Goal: Information Seeking & Learning: Learn about a topic

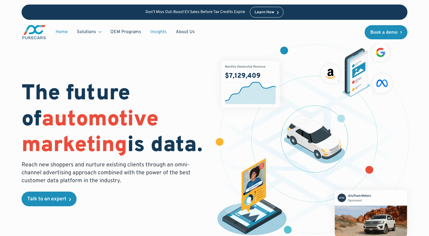
click at [154, 30] on link "Insights" at bounding box center [158, 32] width 25 height 11
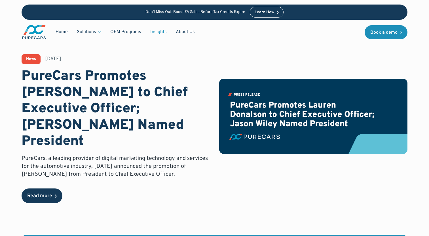
click at [48, 194] on div "Read more" at bounding box center [39, 196] width 25 height 5
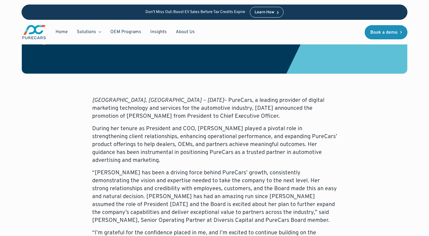
scroll to position [255, 0]
